Goal: Task Accomplishment & Management: Manage account settings

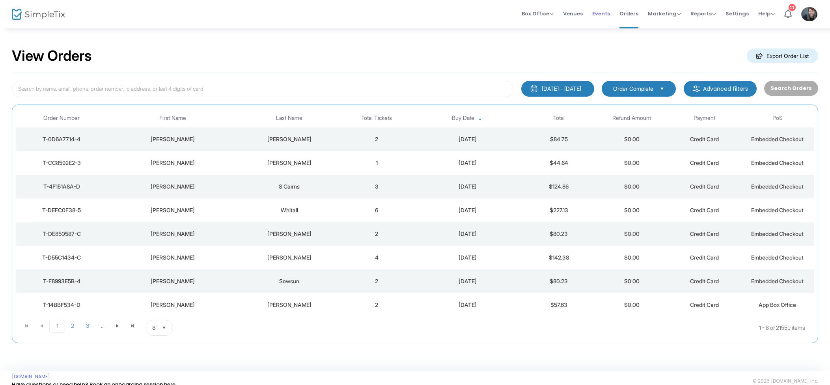
click at [604, 12] on span "Events" at bounding box center [601, 14] width 18 height 20
click at [595, 9] on li "Events" at bounding box center [600, 14] width 27 height 28
click at [603, 16] on span "Events" at bounding box center [601, 14] width 18 height 20
click at [601, 9] on span "Events" at bounding box center [601, 14] width 18 height 20
click at [182, 93] on input at bounding box center [262, 89] width 501 height 16
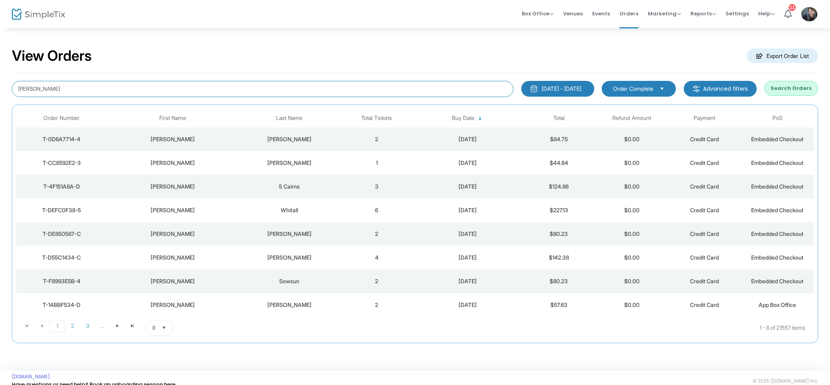
type input "Elizabeth"
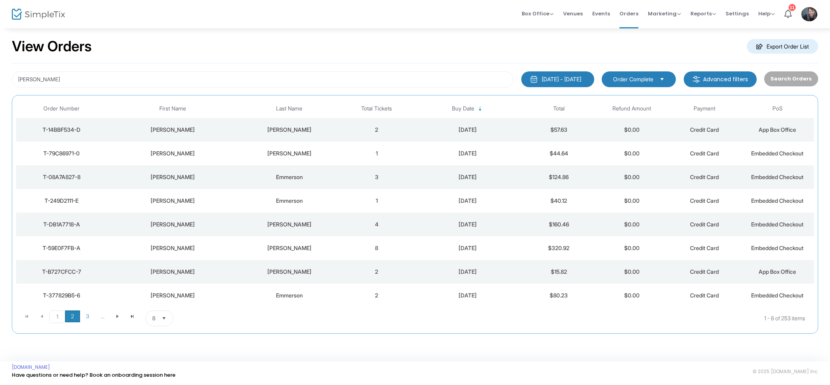
click at [74, 315] on span "2" at bounding box center [72, 316] width 15 height 12
click at [391, 215] on td "2" at bounding box center [376, 224] width 73 height 24
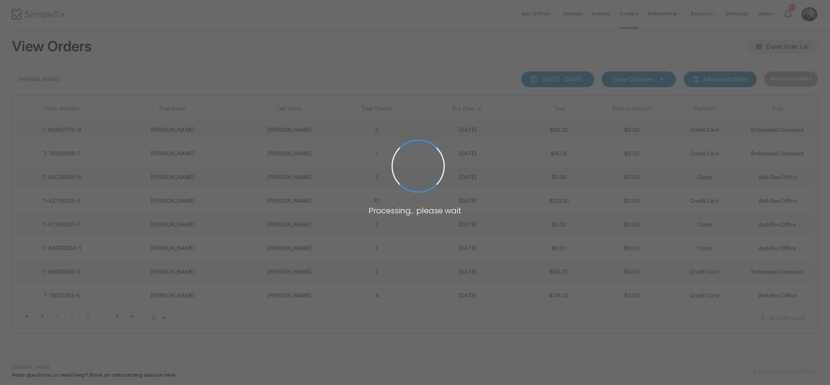
scroll to position [0, 0]
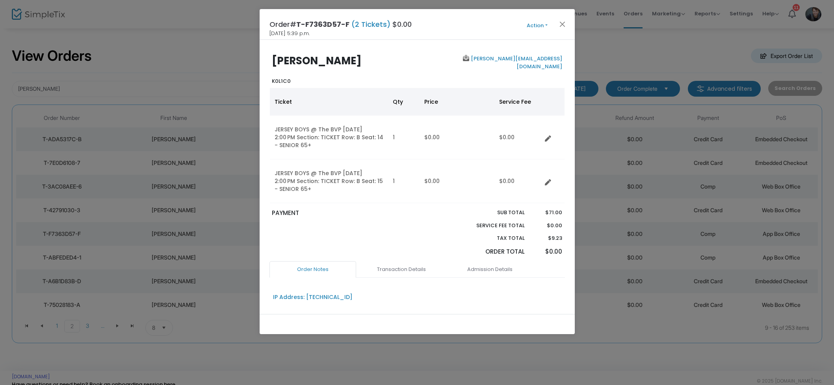
click at [532, 27] on button "Action" at bounding box center [537, 25] width 47 height 9
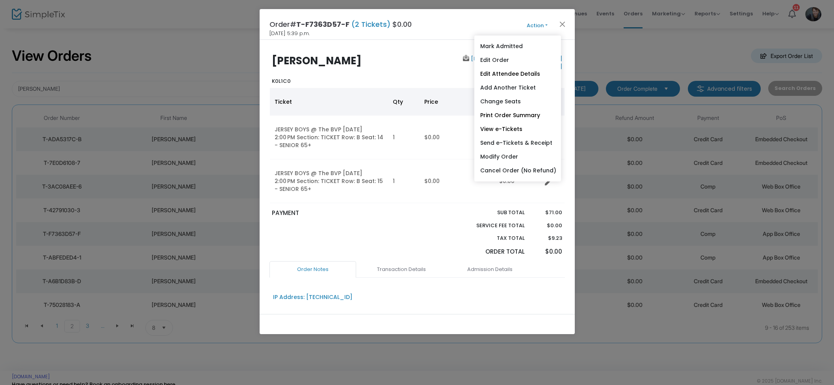
click at [539, 30] on div "Order# T-F7363D57-F (2 Tickets) $0.00 2025-07-10 5:39 p.m. Action Mark Admitted…" at bounding box center [417, 24] width 315 height 31
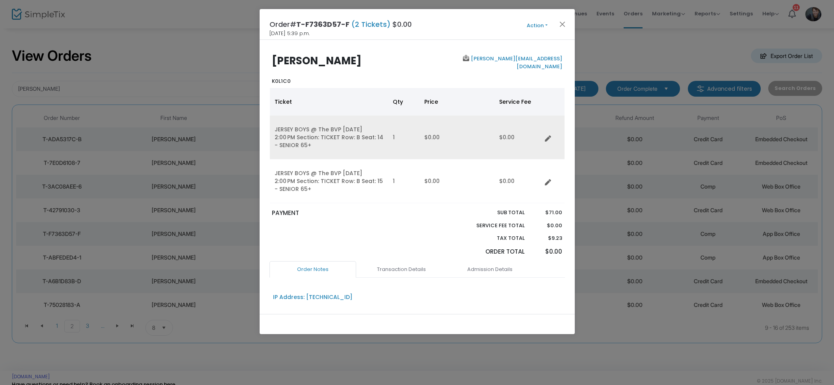
click at [549, 132] on td "Data table" at bounding box center [553, 137] width 23 height 44
click at [549, 136] on icon "Data table" at bounding box center [548, 139] width 6 height 6
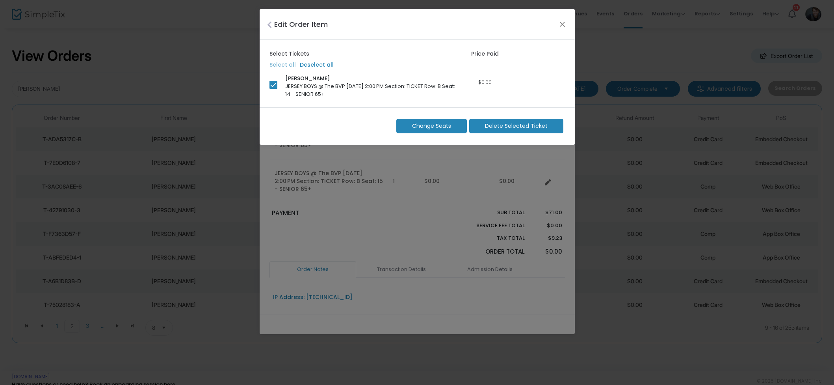
click at [439, 123] on span "Change Seats" at bounding box center [431, 126] width 39 height 8
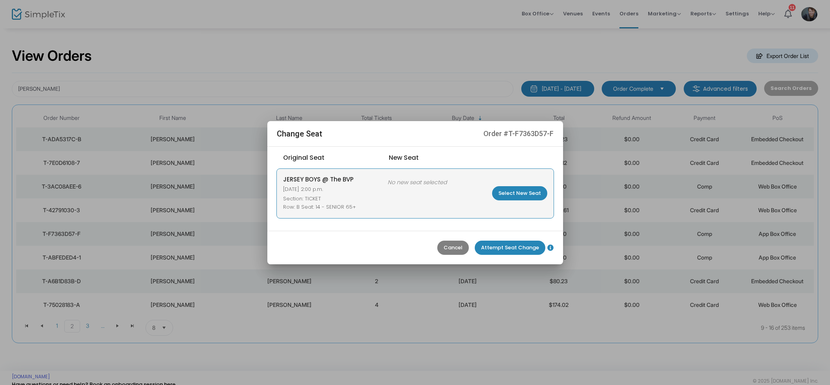
click at [539, 198] on m-button "Select New Seat" at bounding box center [519, 193] width 55 height 14
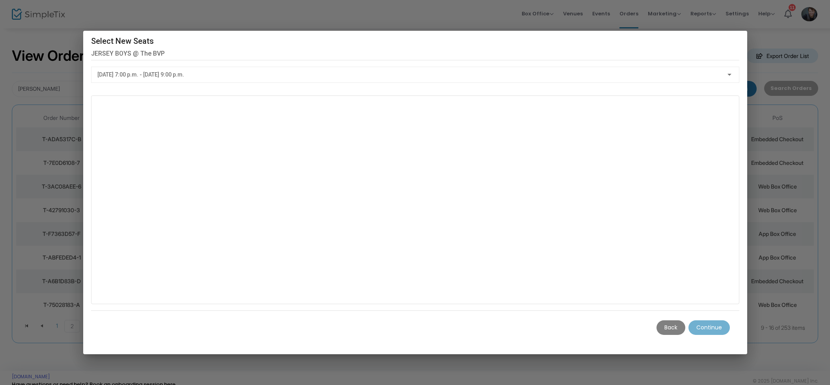
click at [263, 79] on div "2025-08-16 @ 7:00 p.m. - 2025-08-16 @ 9:00 p.m." at bounding box center [414, 72] width 635 height 15
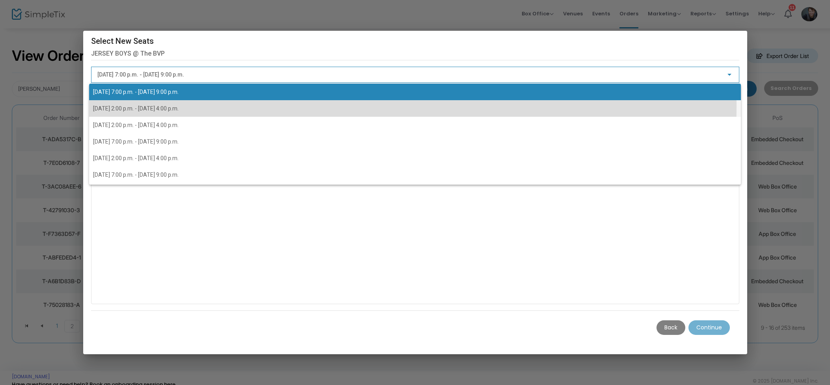
click at [226, 106] on span "2025-08-17 @ 2:00 p.m. - 2025-08-17 @ 4:00 p.m." at bounding box center [415, 108] width 644 height 17
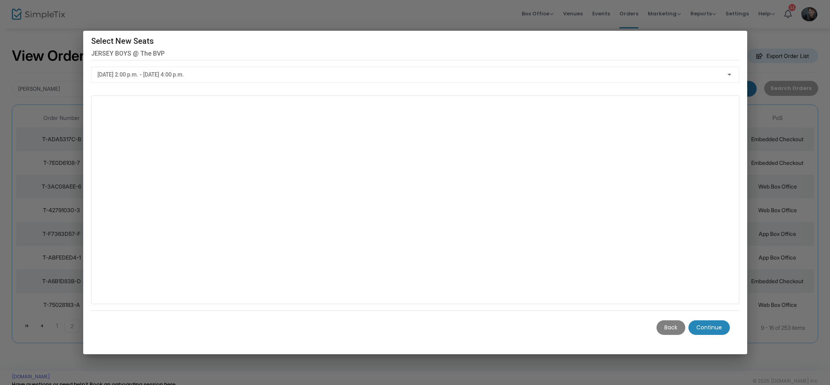
click at [705, 319] on mat-dialog-actions "Back Continue" at bounding box center [415, 326] width 648 height 33
click at [706, 325] on m-button "Continue" at bounding box center [708, 327] width 41 height 15
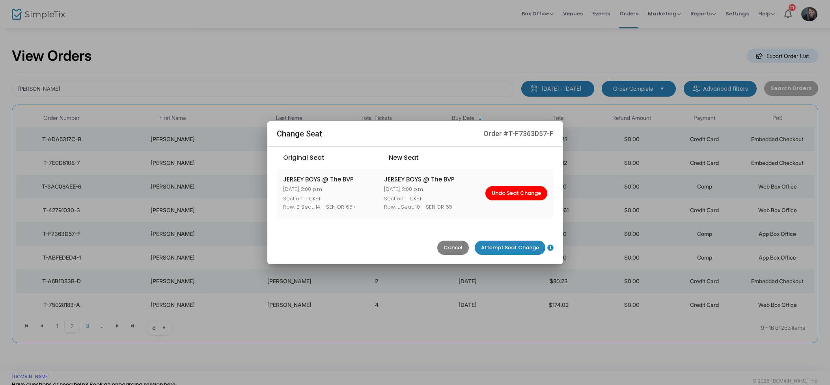
click at [527, 249] on m-button "Attempt Seat Change" at bounding box center [509, 247] width 71 height 14
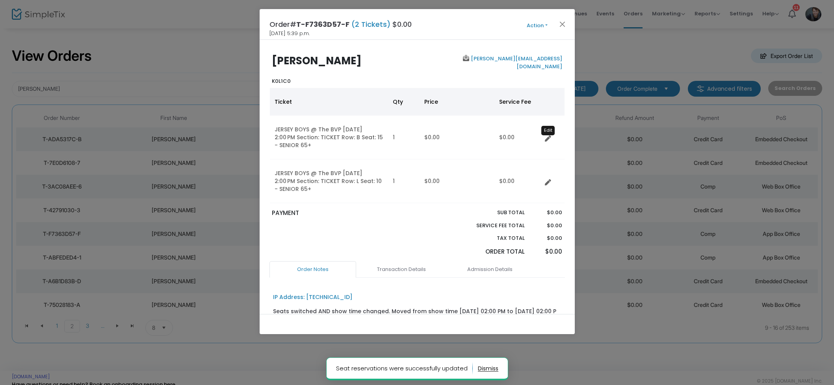
click at [548, 136] on icon "Data table" at bounding box center [548, 139] width 6 height 6
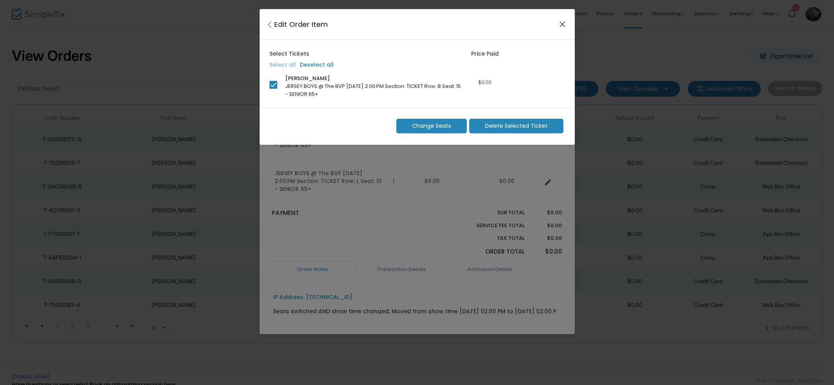
click at [558, 27] on button "Close" at bounding box center [562, 24] width 10 height 10
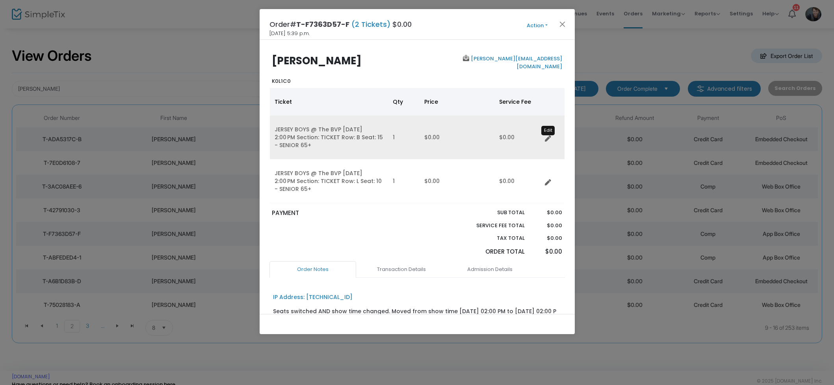
click at [549, 138] on icon "Data table" at bounding box center [548, 139] width 6 height 6
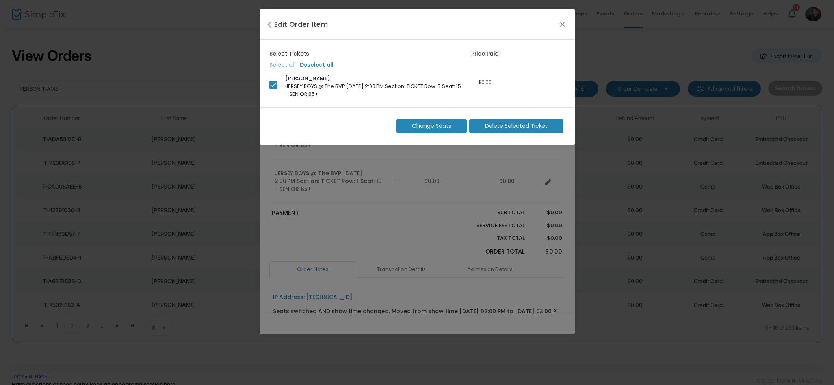
click at [451, 125] on span "Change Seats" at bounding box center [431, 126] width 39 height 8
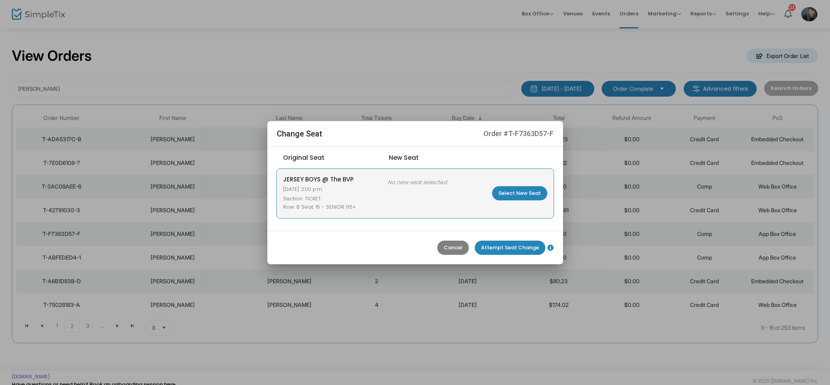
click at [510, 190] on m-button "Select New Seat" at bounding box center [519, 193] width 55 height 14
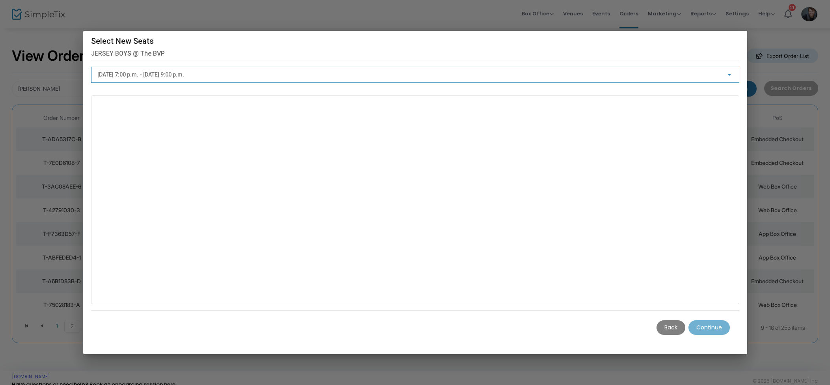
click at [253, 75] on div "2025-08-16 @ 7:00 p.m. - 2025-08-16 @ 9:00 p.m." at bounding box center [411, 75] width 628 height 6
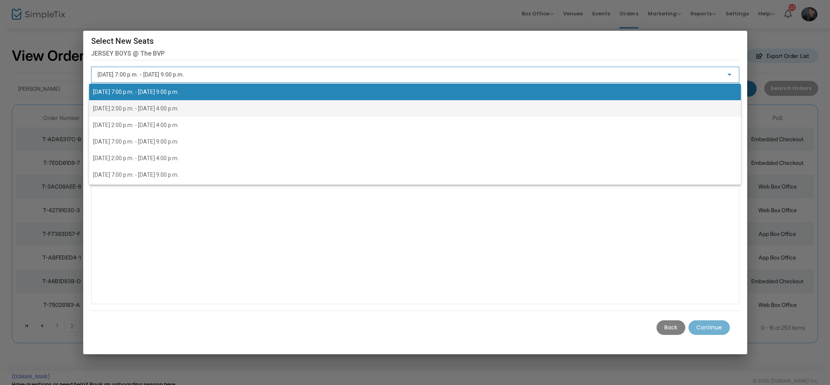
click at [216, 109] on span "2025-08-17 @ 2:00 p.m. - 2025-08-17 @ 4:00 p.m." at bounding box center [415, 108] width 644 height 17
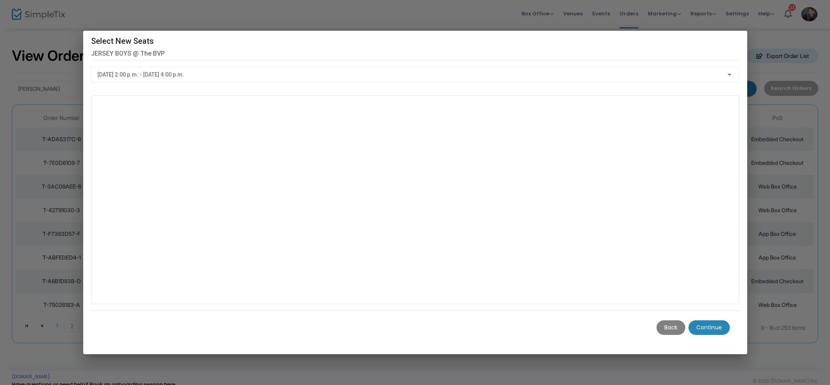
click at [726, 329] on m-button "Continue" at bounding box center [708, 327] width 41 height 15
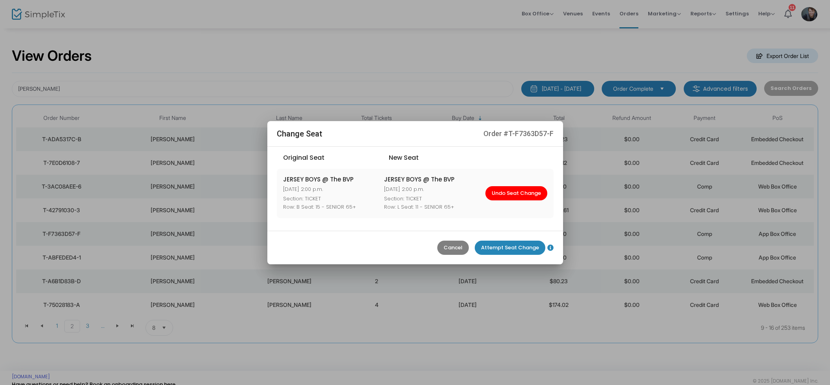
click at [524, 248] on m-button "Attempt Seat Change" at bounding box center [509, 247] width 71 height 14
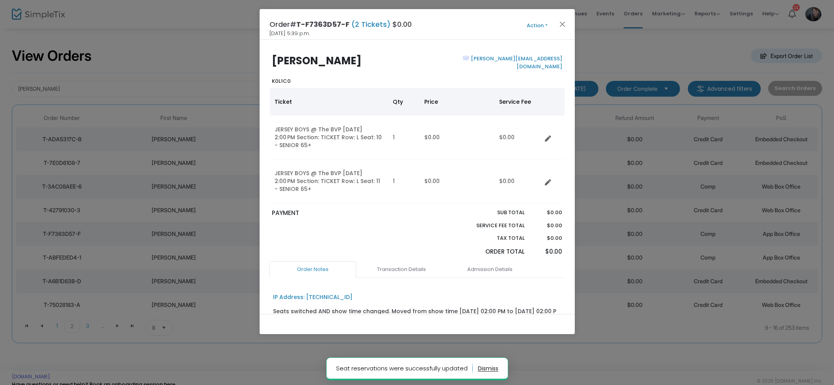
click at [534, 20] on span "Action Mark Admitted Edit Order Edit Attendee Details Add Another Ticket Change…" at bounding box center [552, 24] width 45 height 9
click at [536, 23] on button "Action" at bounding box center [537, 25] width 47 height 9
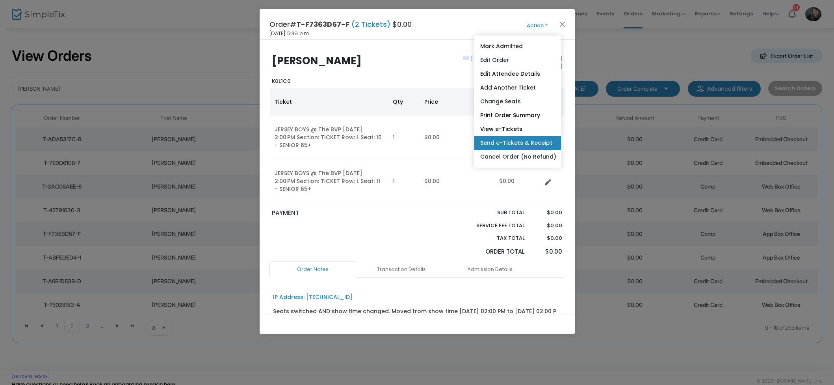
click at [534, 141] on link "Send e-Tickets & Receipt" at bounding box center [517, 143] width 87 height 14
type input "elizabeth.jewell03@gmail.com"
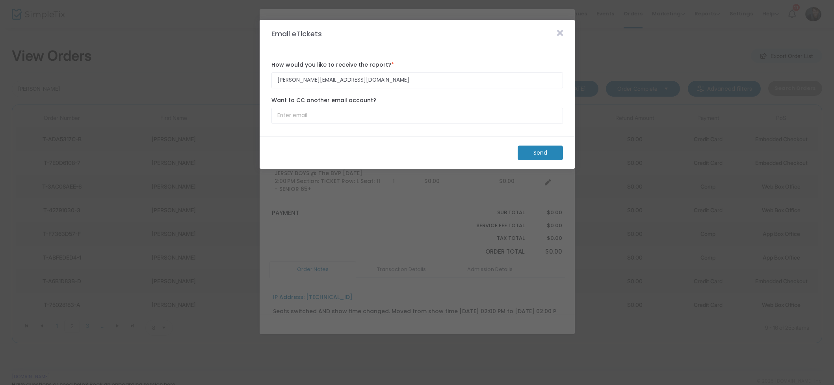
click at [541, 153] on m-button "Send" at bounding box center [540, 152] width 45 height 15
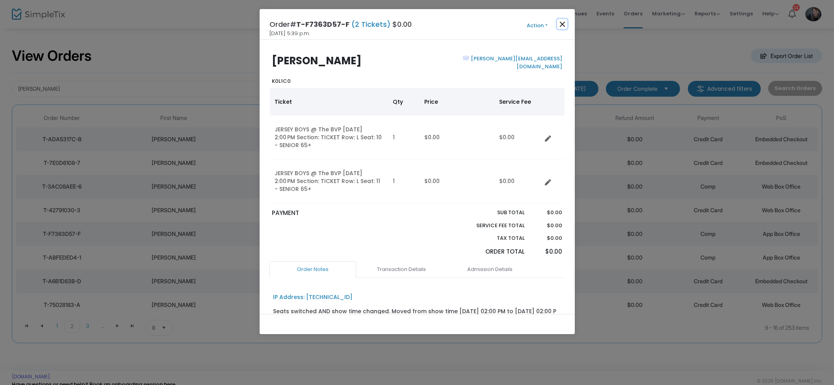
drag, startPoint x: 562, startPoint y: 22, endPoint x: 548, endPoint y: 27, distance: 14.2
click at [562, 22] on button "Close" at bounding box center [562, 24] width 10 height 10
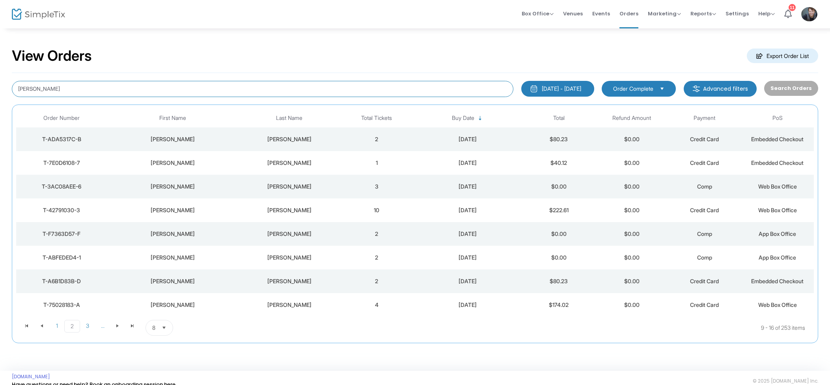
click at [49, 83] on input "Elizabeth" at bounding box center [262, 89] width 501 height 16
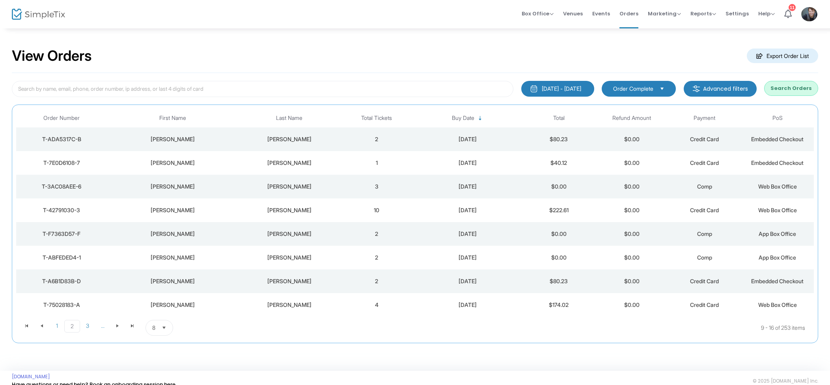
click at [99, 57] on div "View Orders Export Order List" at bounding box center [415, 55] width 806 height 33
click at [607, 13] on span "Events" at bounding box center [601, 14] width 18 height 20
click at [606, 16] on span "Events" at bounding box center [601, 14] width 18 height 20
click at [632, 14] on span "Orders" at bounding box center [628, 14] width 19 height 20
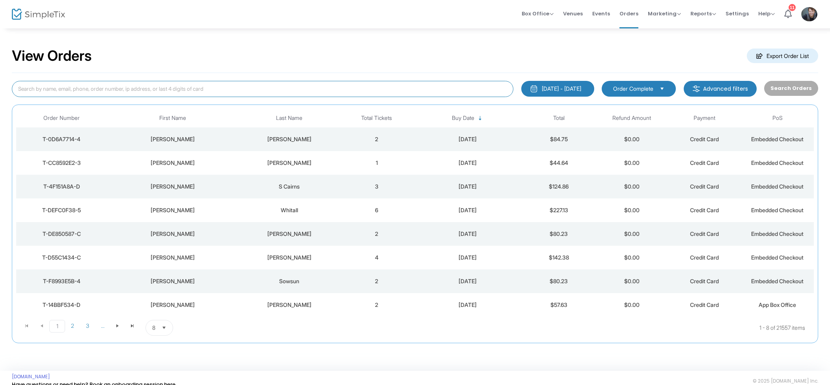
click at [242, 92] on input at bounding box center [262, 89] width 501 height 16
click at [190, 91] on input at bounding box center [262, 89] width 501 height 16
type input "B"
type input "brendan.wong"
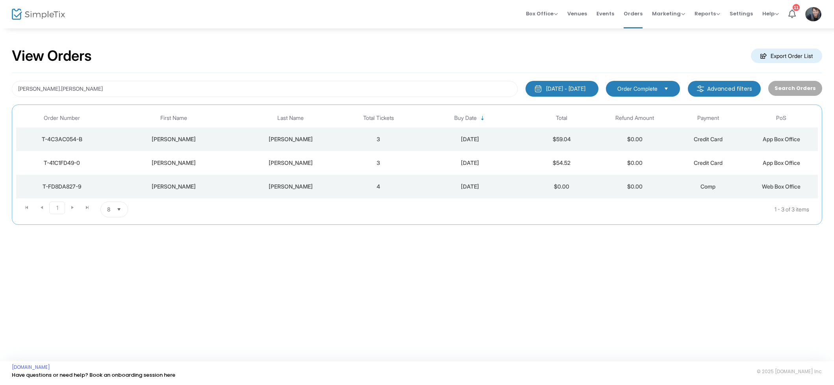
click at [348, 141] on td "3" at bounding box center [378, 139] width 73 height 24
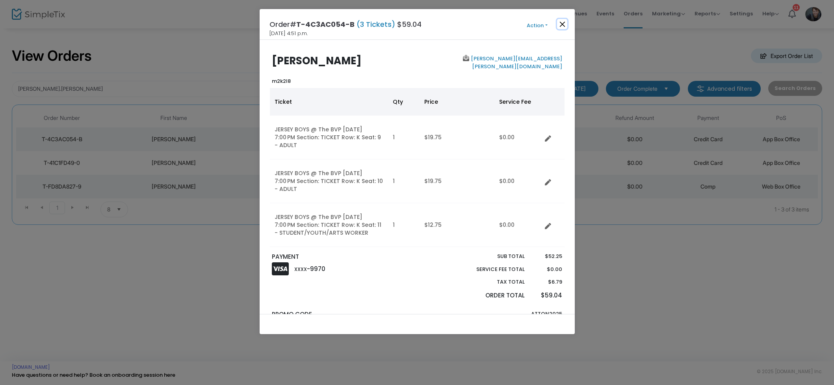
click at [563, 24] on button "Close" at bounding box center [562, 24] width 10 height 10
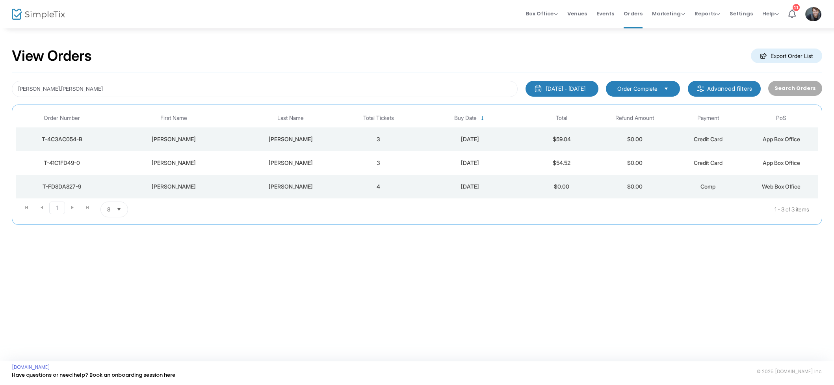
click at [293, 168] on td "Wong" at bounding box center [291, 163] width 102 height 24
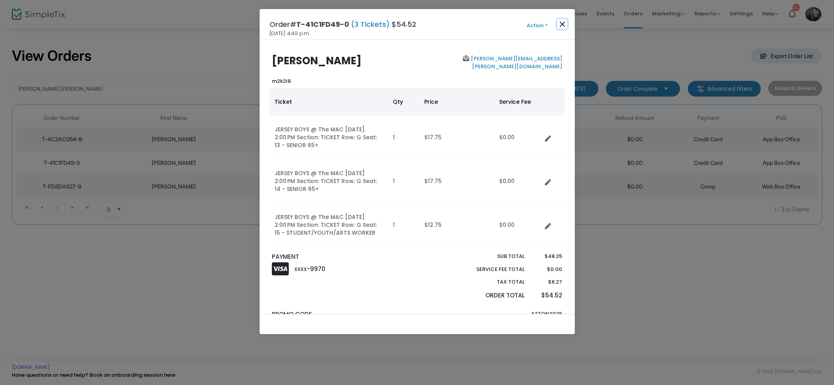
drag, startPoint x: 563, startPoint y: 26, endPoint x: 532, endPoint y: 29, distance: 31.3
click at [563, 26] on button "Close" at bounding box center [562, 24] width 10 height 10
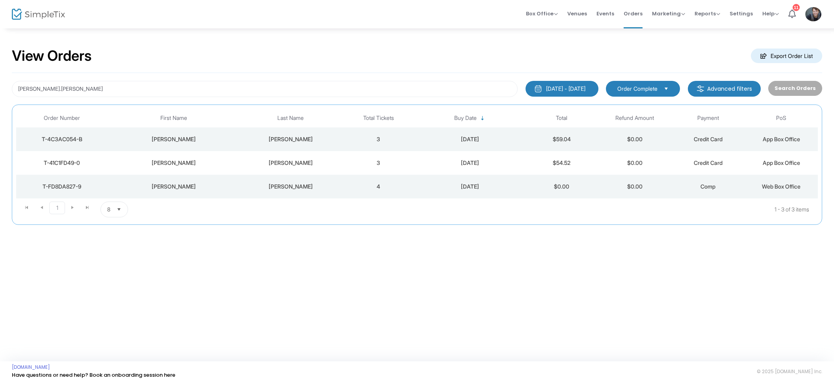
click at [295, 183] on div "Wong" at bounding box center [291, 186] width 99 height 8
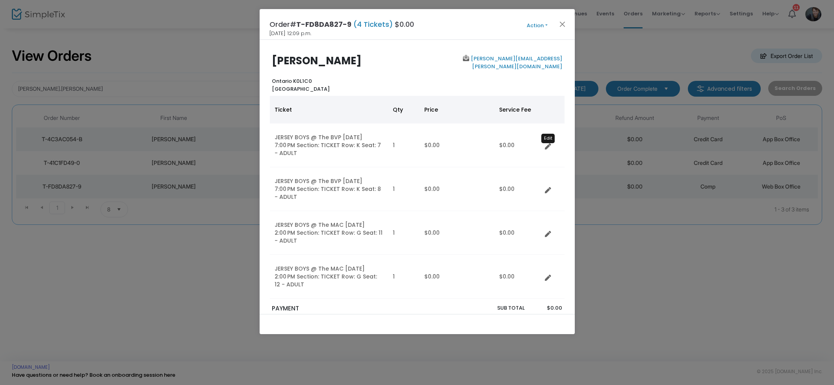
click at [549, 148] on icon "Data table" at bounding box center [548, 146] width 6 height 6
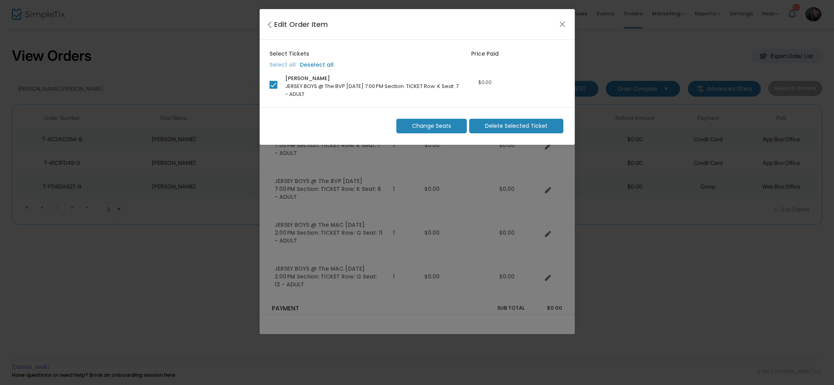
click at [449, 126] on span "Change Seats" at bounding box center [431, 126] width 39 height 8
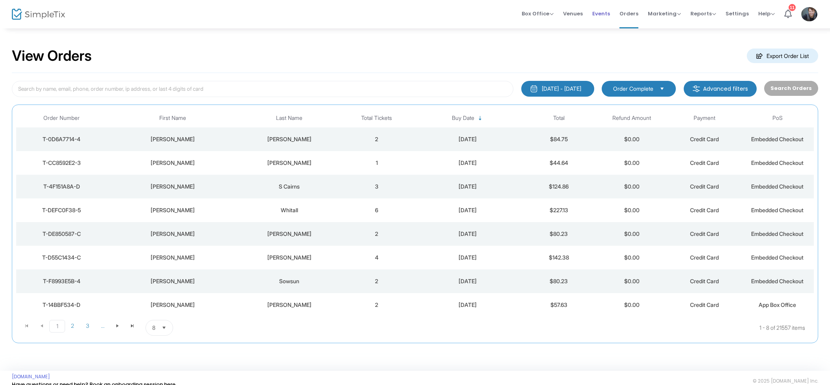
click at [612, 15] on li "Events" at bounding box center [600, 14] width 27 height 28
click at [609, 13] on span "Events" at bounding box center [601, 14] width 18 height 20
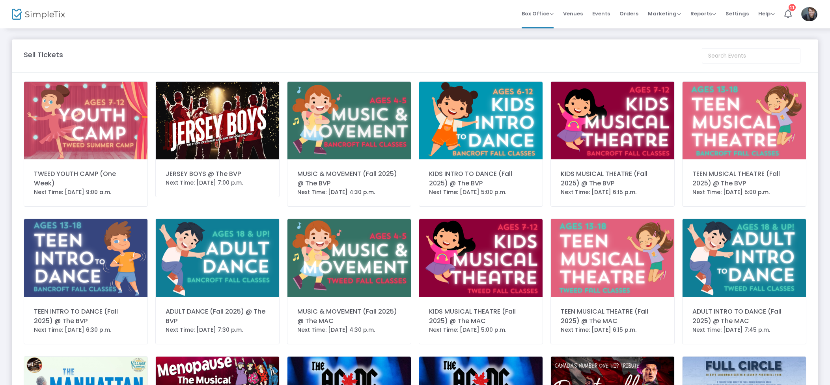
click at [634, 10] on span "Orders" at bounding box center [628, 14] width 19 height 20
